Goal: Task Accomplishment & Management: Manage account settings

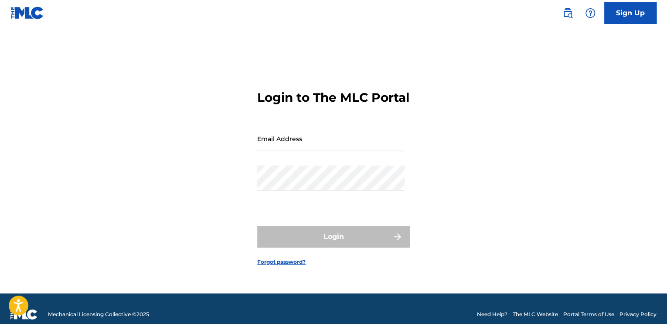
click at [327, 151] on input "Email Address" at bounding box center [330, 138] width 147 height 25
type input "[EMAIL_ADDRESS][DOMAIN_NAME]"
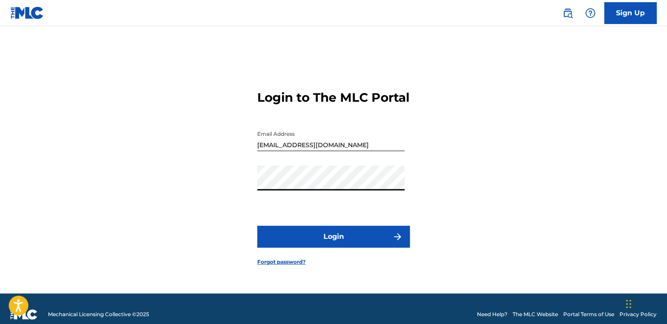
click at [257, 226] on button "Login" at bounding box center [333, 237] width 153 height 22
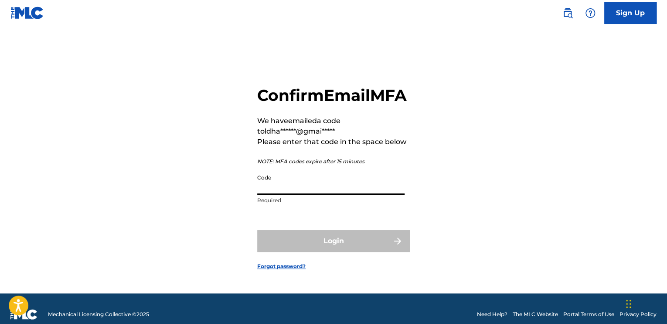
paste input "028779"
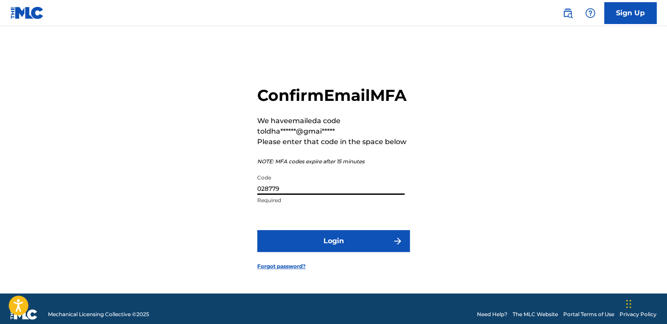
type input "028779"
click at [257, 230] on button "Login" at bounding box center [333, 241] width 153 height 22
